Goal: Task Accomplishment & Management: Complete application form

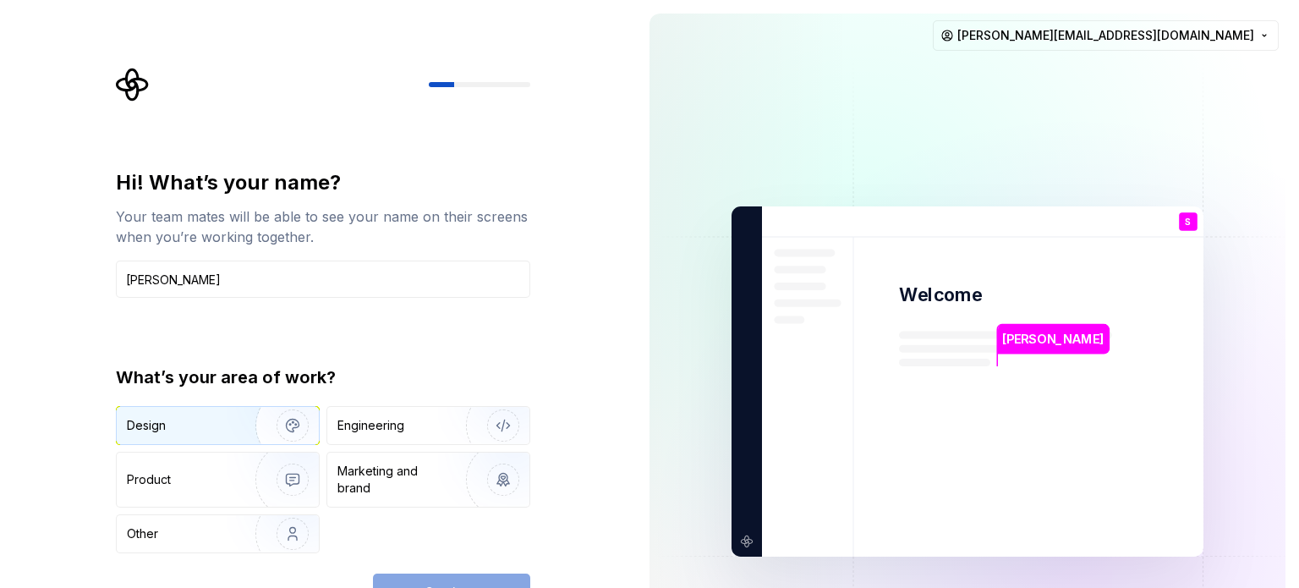
type input "[PERSON_NAME]"
click at [231, 433] on img "button" at bounding box center [281, 425] width 108 height 113
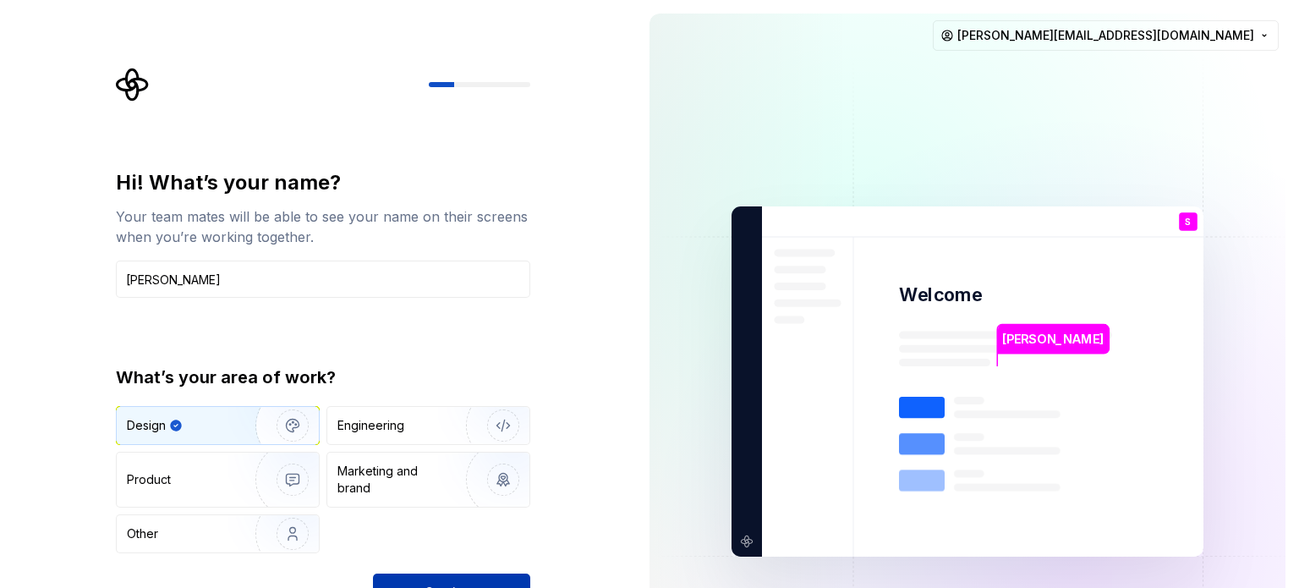
click at [412, 573] on button "Continue" at bounding box center [451, 591] width 157 height 37
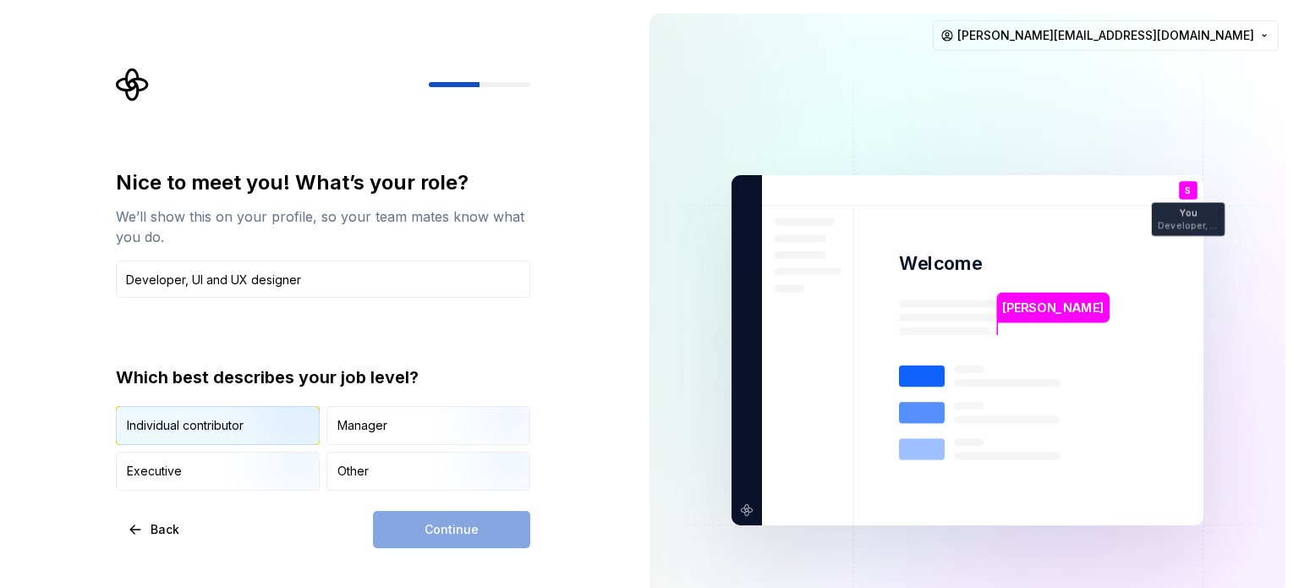
type input "Developer, UI and UX designer"
click at [272, 428] on img "button" at bounding box center [278, 446] width 108 height 113
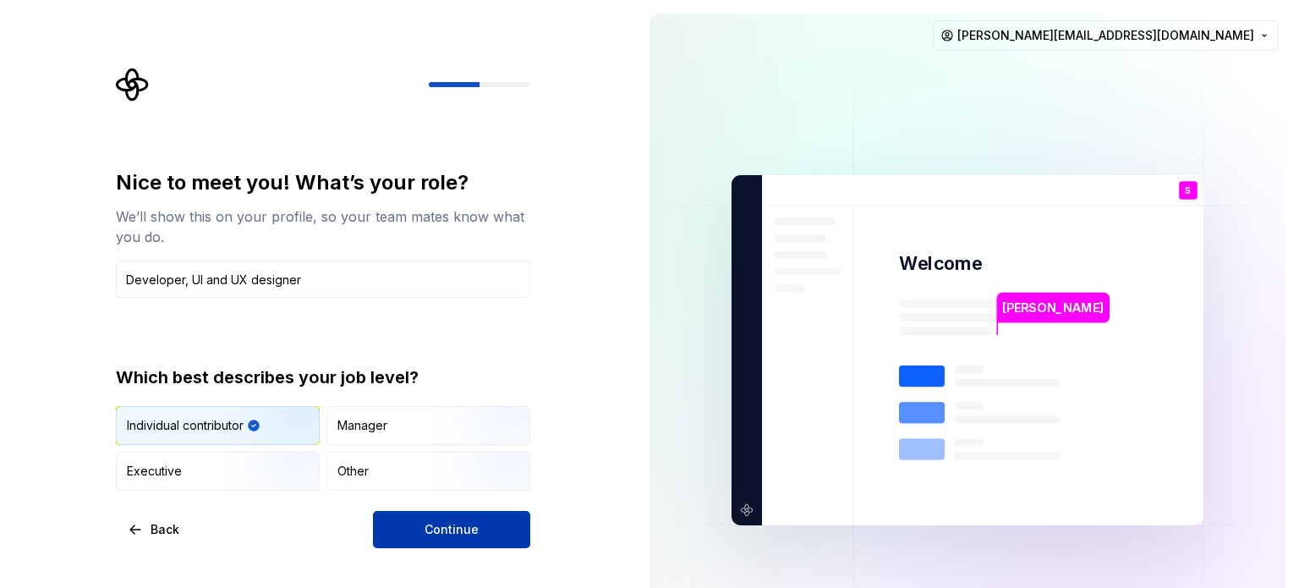
click at [419, 536] on button "Continue" at bounding box center [451, 529] width 157 height 37
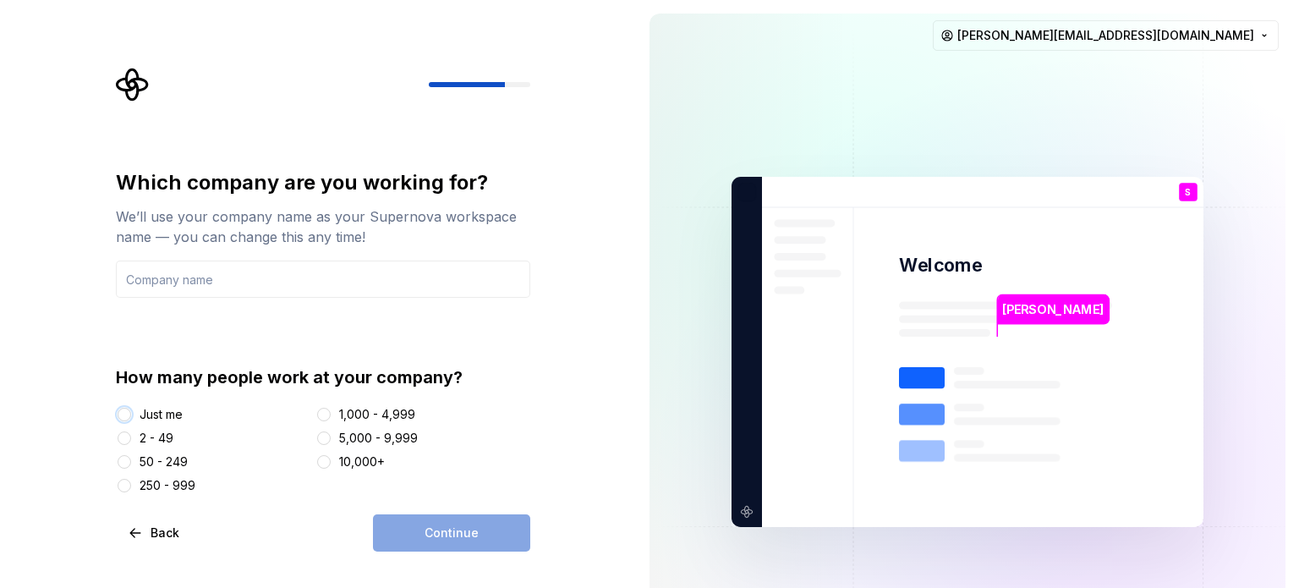
click at [127, 420] on button "Just me" at bounding box center [125, 415] width 14 height 14
click at [403, 543] on div "Continue" at bounding box center [451, 532] width 157 height 37
click at [413, 533] on div "Continue" at bounding box center [451, 532] width 157 height 37
click at [335, 415] on div "1,000 - 4,999" at bounding box center [423, 414] width 216 height 17
click at [328, 415] on button "1,000 - 4,999" at bounding box center [324, 415] width 14 height 14
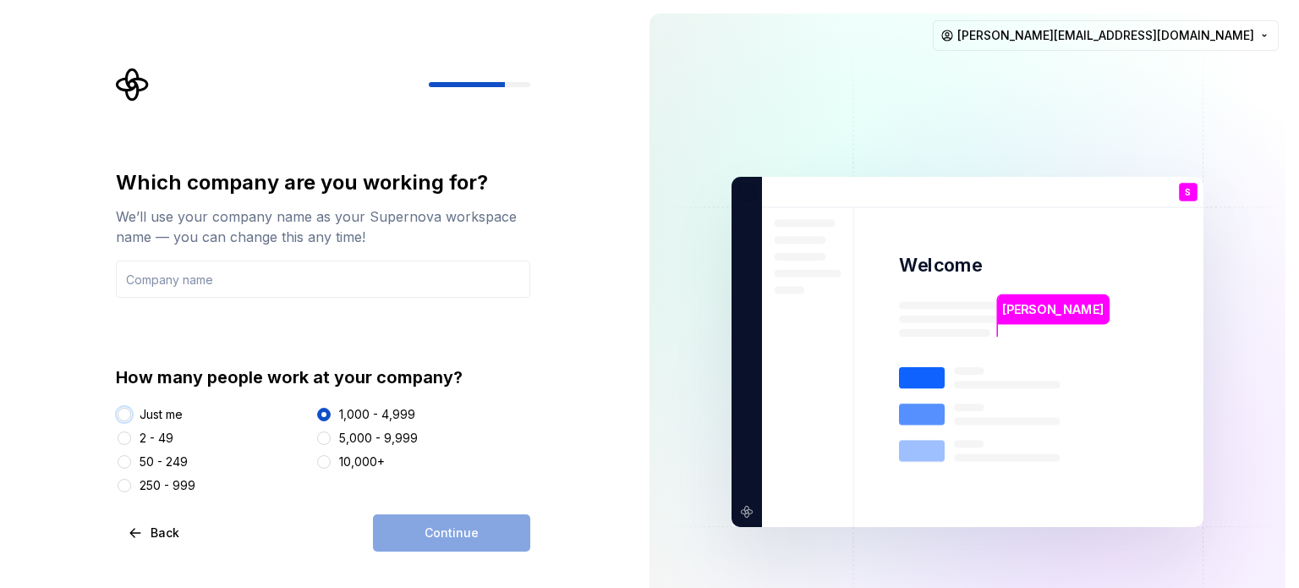
click at [129, 412] on button "Just me" at bounding box center [125, 415] width 14 height 14
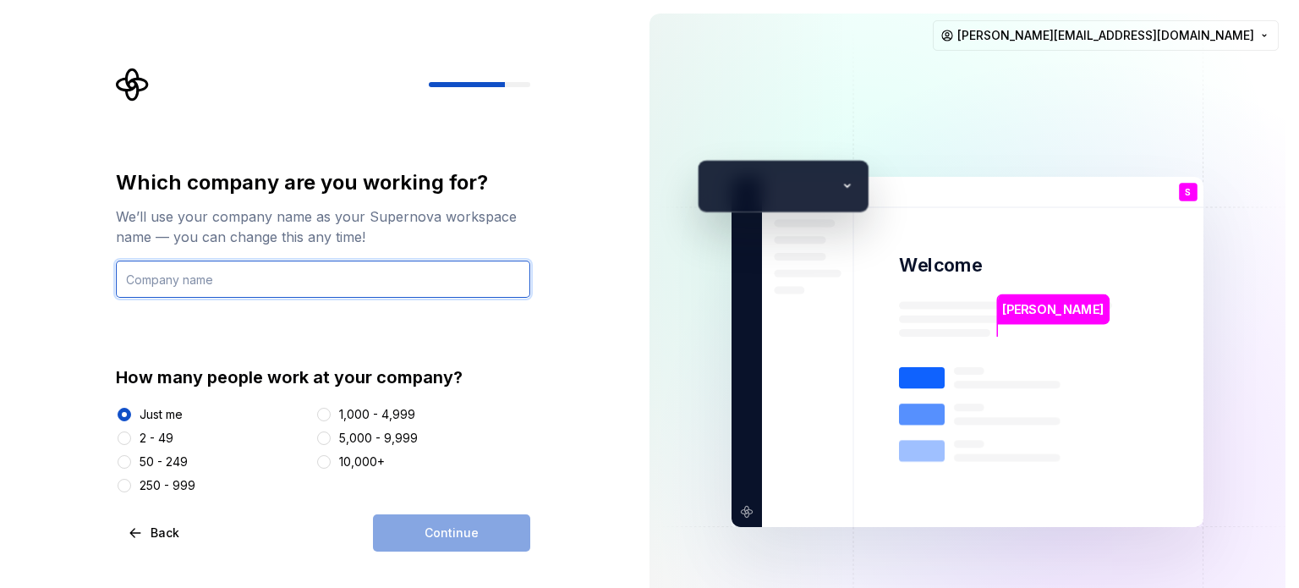
click at [211, 273] on input "text" at bounding box center [323, 278] width 414 height 37
type input "z"
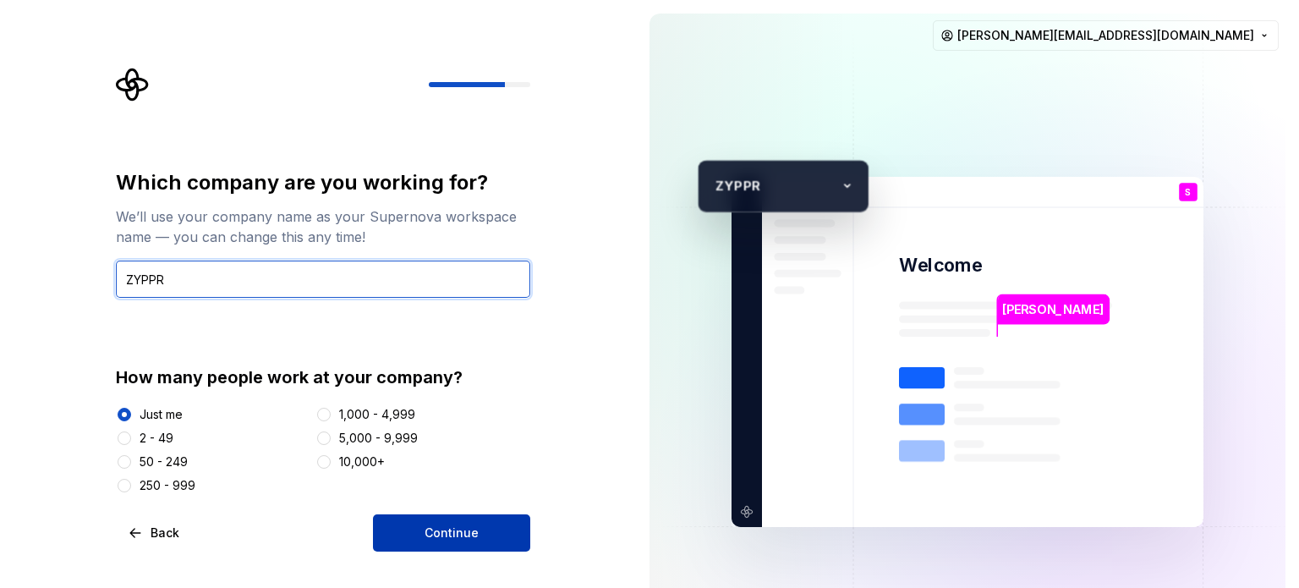
type input "ZYPPR"
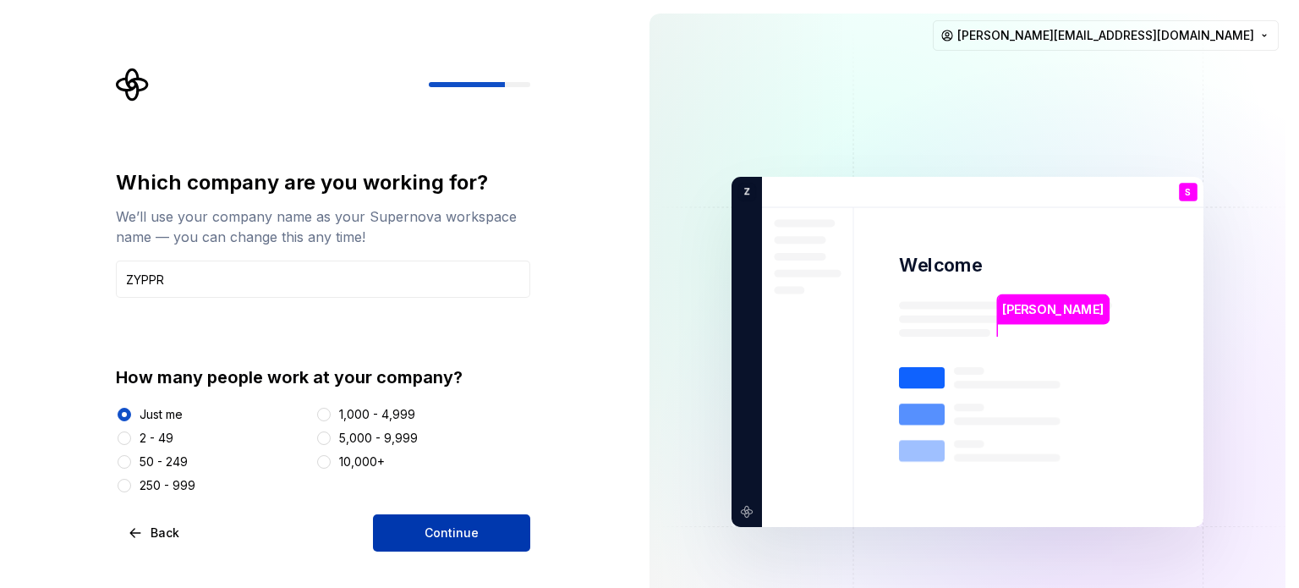
click at [495, 524] on button "Continue" at bounding box center [451, 532] width 157 height 37
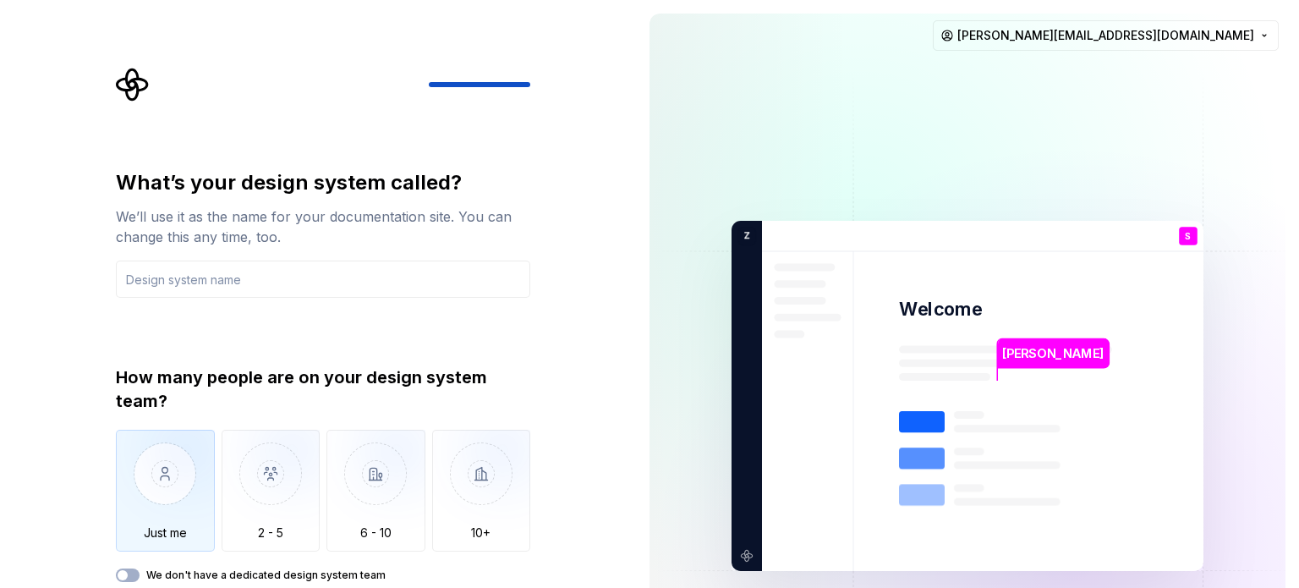
click at [129, 487] on img "button" at bounding box center [165, 486] width 99 height 113
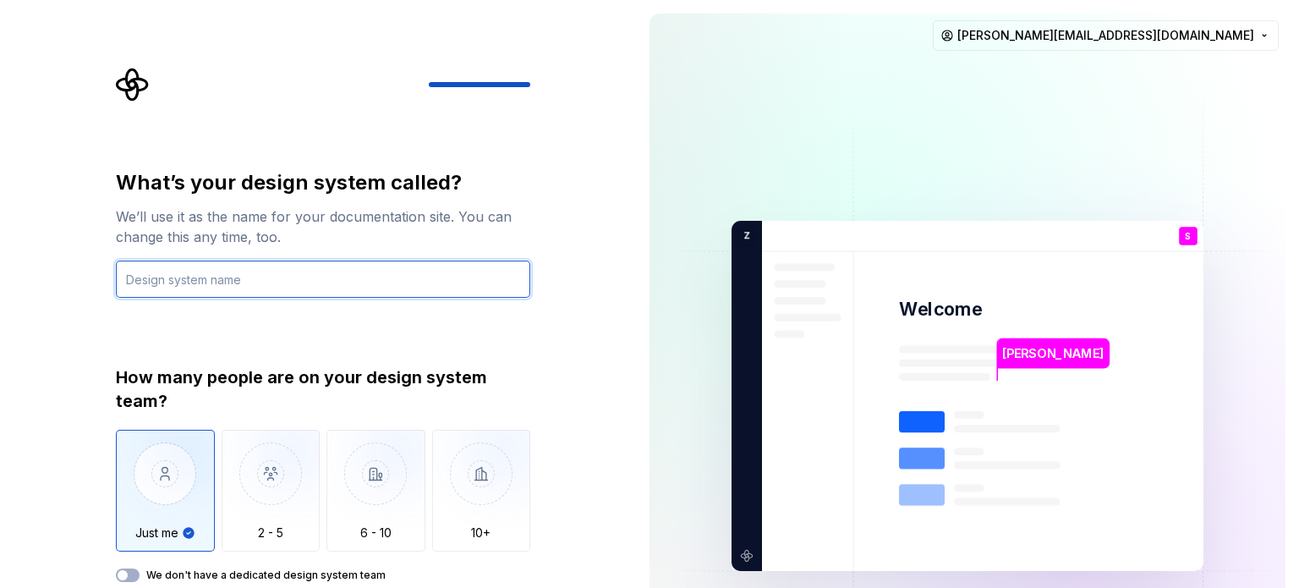
click at [220, 282] on input "text" at bounding box center [323, 278] width 414 height 37
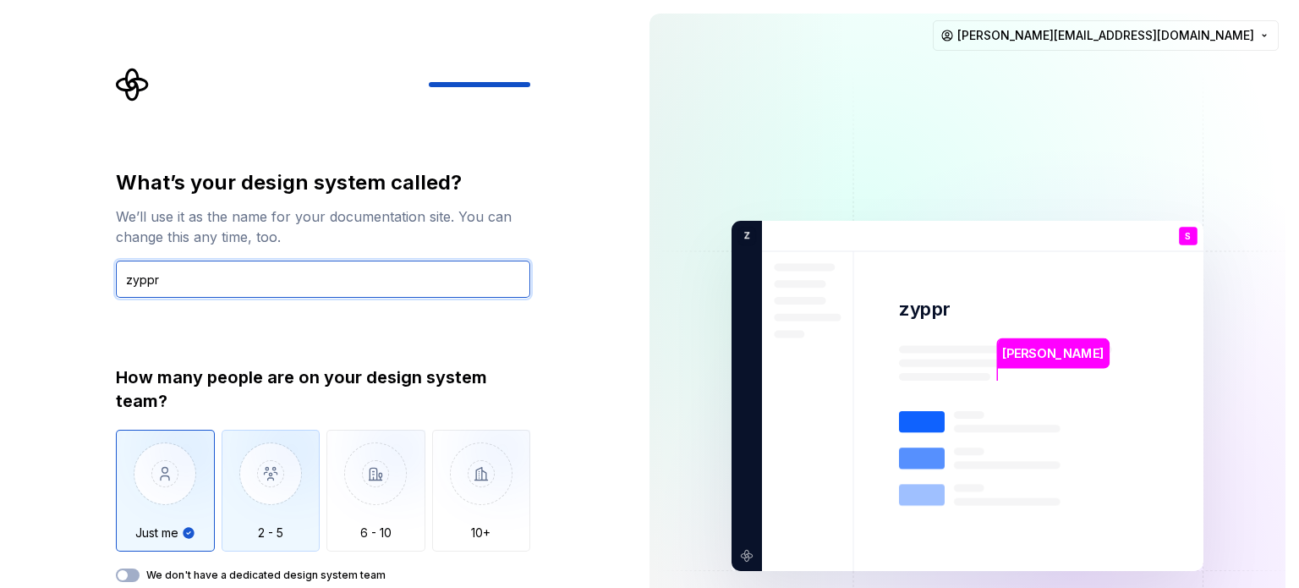
type input "zyppr"
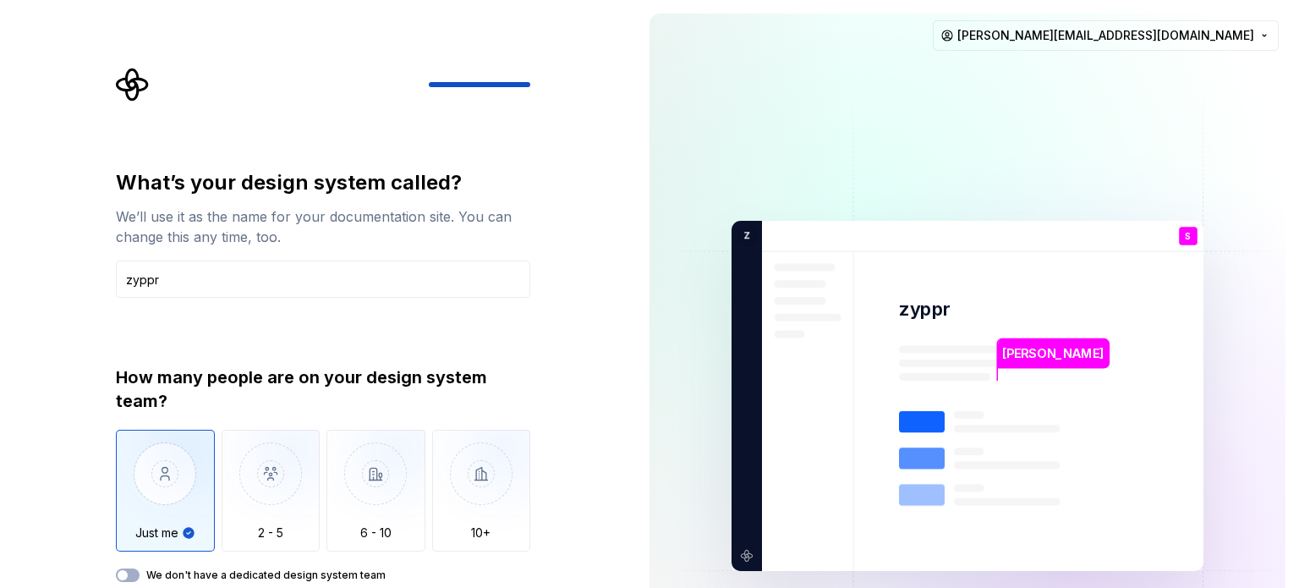
click at [564, 369] on div "What’s your design system called? We’ll use it as the name for your documentati…" at bounding box center [318, 396] width 636 height 792
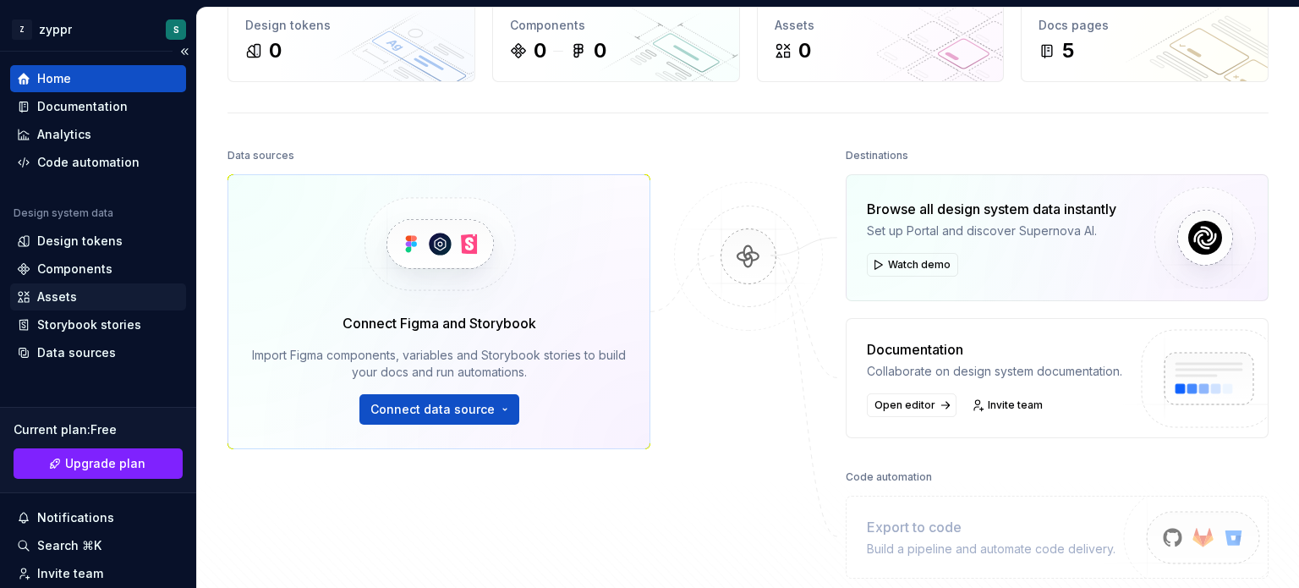
click at [76, 293] on div "Assets" at bounding box center [98, 296] width 162 height 17
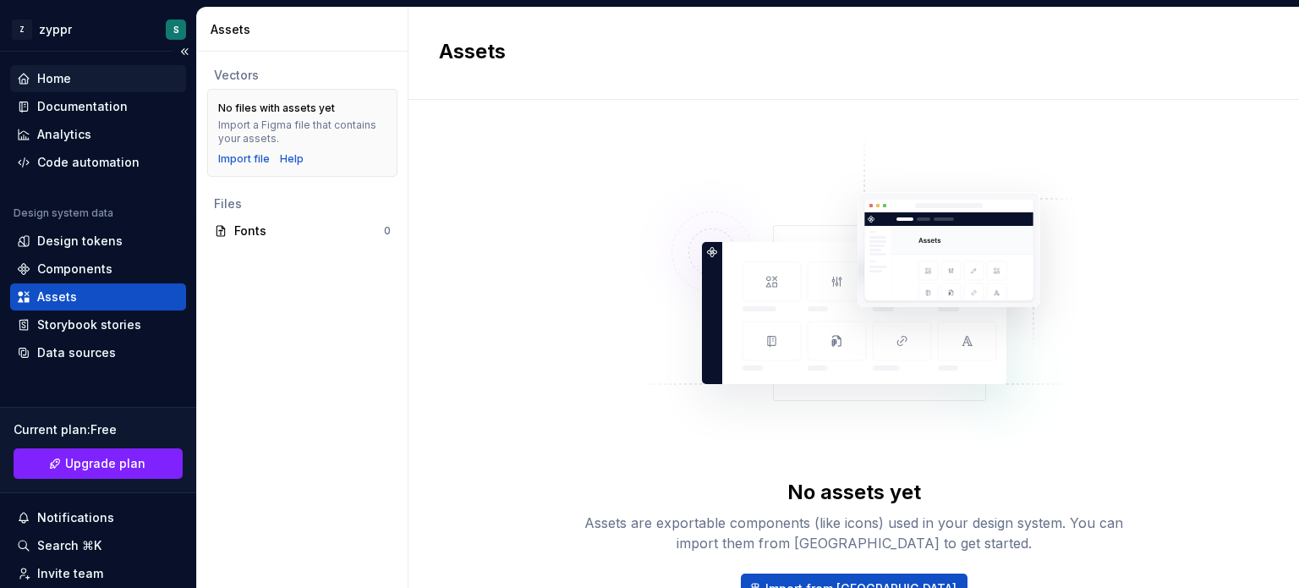
click at [58, 69] on div "Home" at bounding box center [98, 78] width 176 height 27
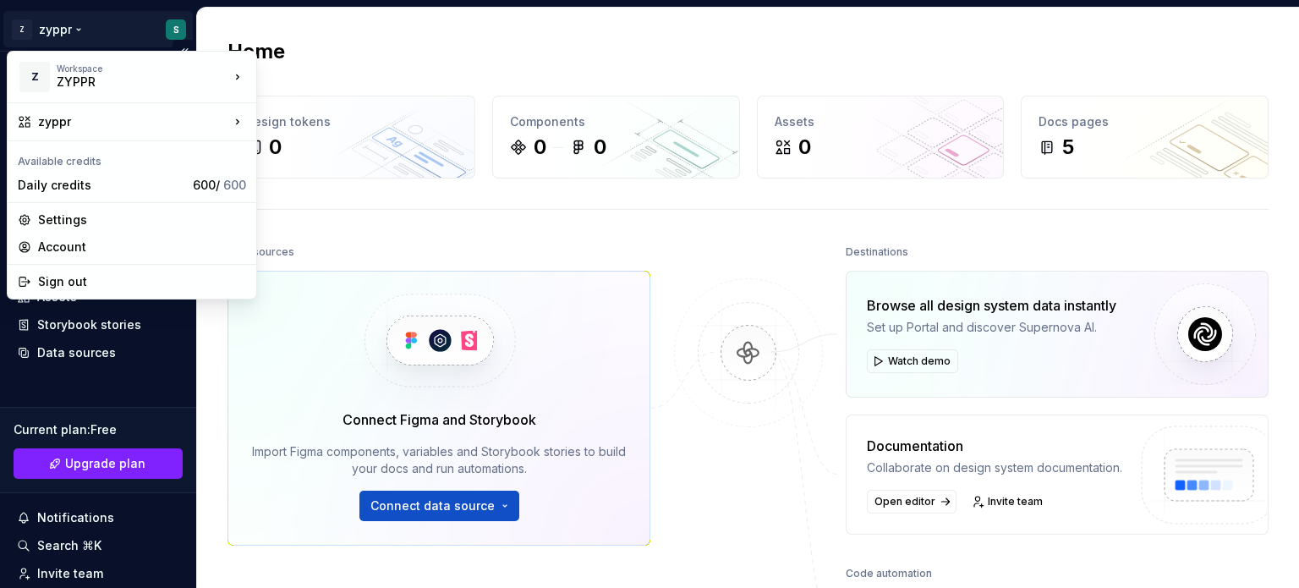
click at [72, 30] on html "Z zyppr S Home Documentation Analytics Code automation Design system data Desig…" at bounding box center [649, 294] width 1299 height 588
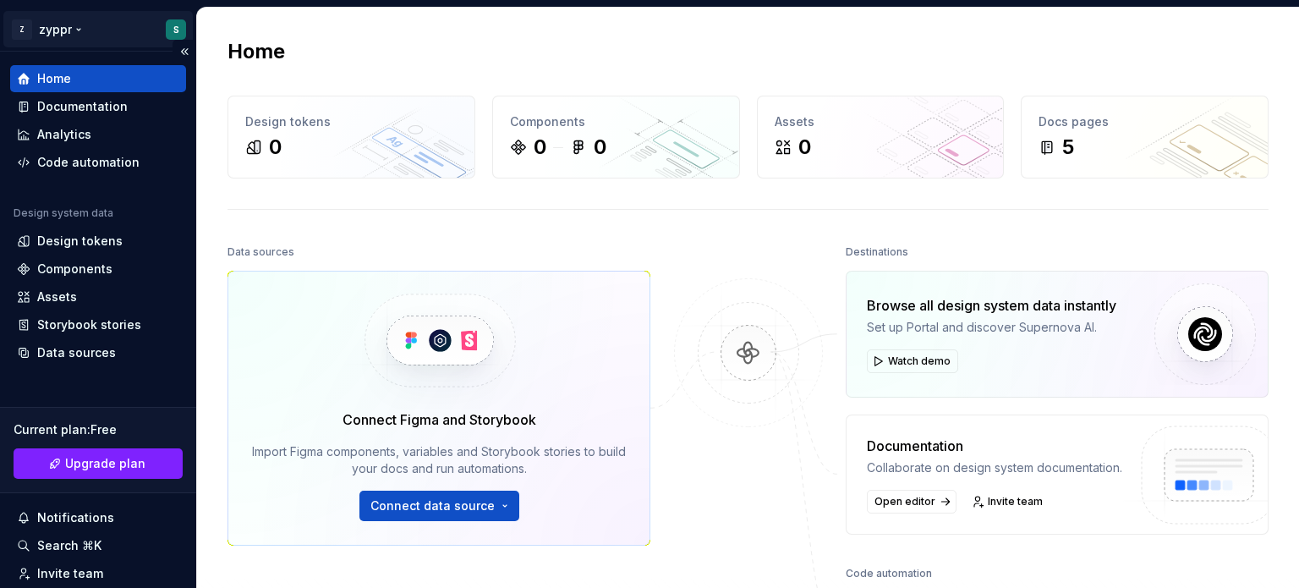
click at [72, 30] on html "Z zyppr S Home Documentation Analytics Code automation Design system data Desig…" at bounding box center [649, 294] width 1299 height 588
